Goal: Find specific page/section: Find specific page/section

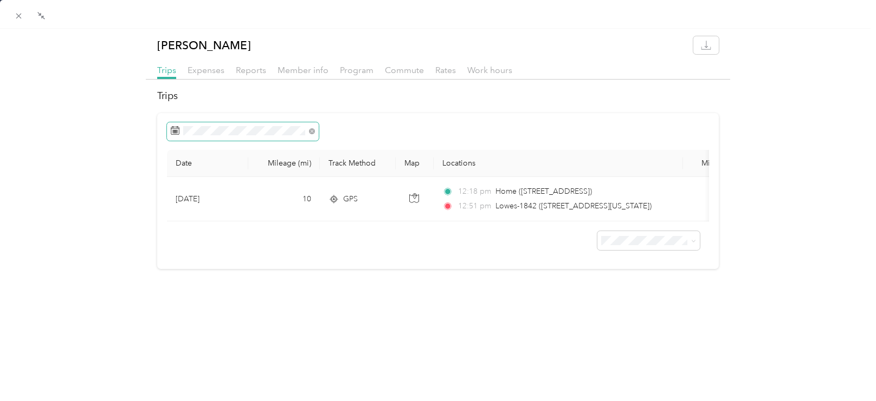
scroll to position [255, 0]
click at [19, 18] on icon at bounding box center [18, 15] width 9 height 9
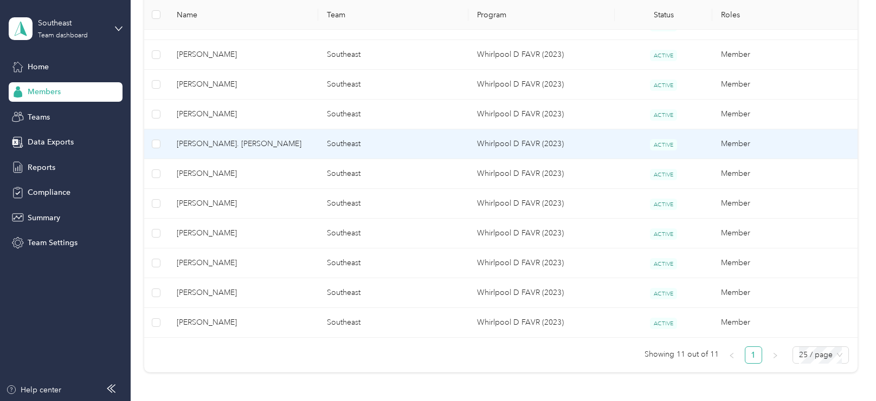
scroll to position [165, 0]
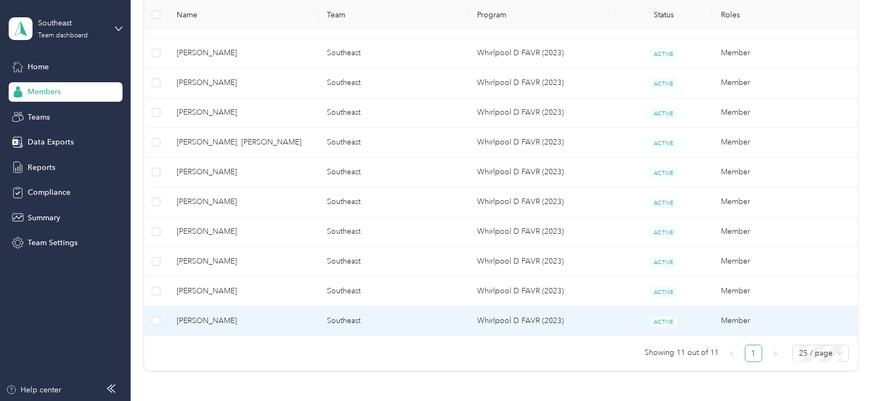
click at [218, 316] on span "[PERSON_NAME]" at bounding box center [243, 321] width 133 height 12
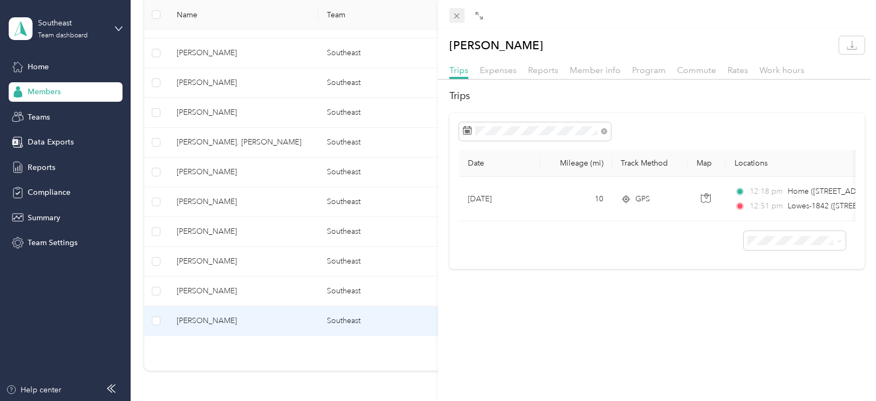
click at [455, 18] on icon at bounding box center [456, 15] width 9 height 9
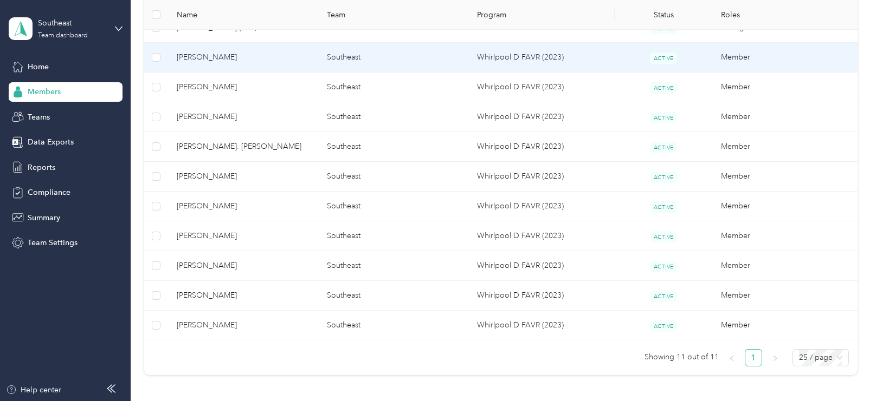
scroll to position [164, 0]
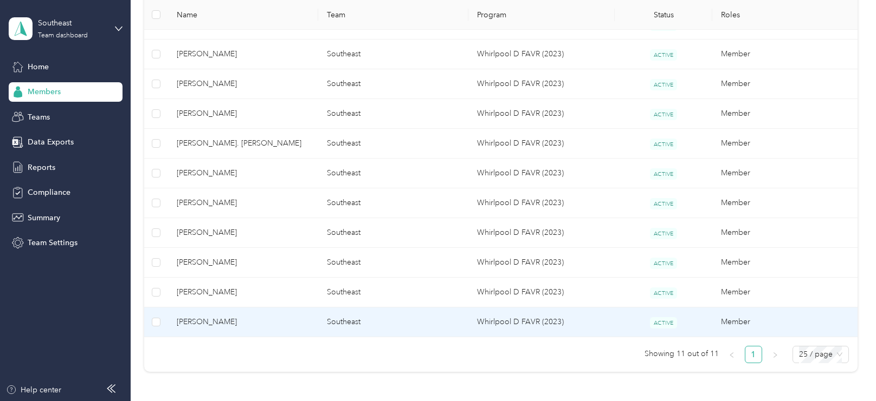
click at [240, 328] on td "[PERSON_NAME]" at bounding box center [243, 323] width 150 height 30
